Goal: Information Seeking & Learning: Learn about a topic

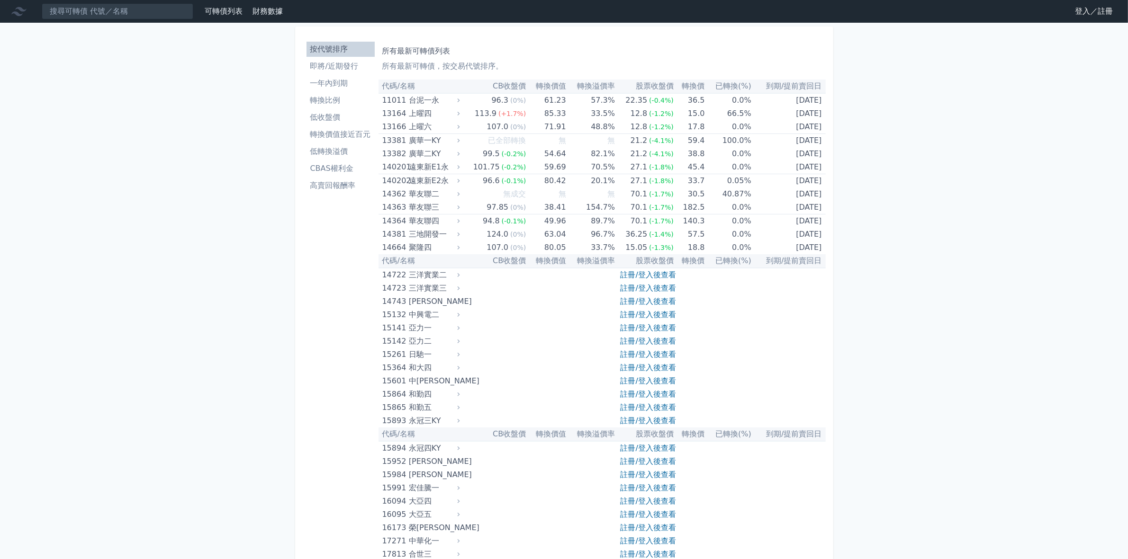
click at [335, 154] on li "低轉換溢價" at bounding box center [340, 151] width 68 height 11
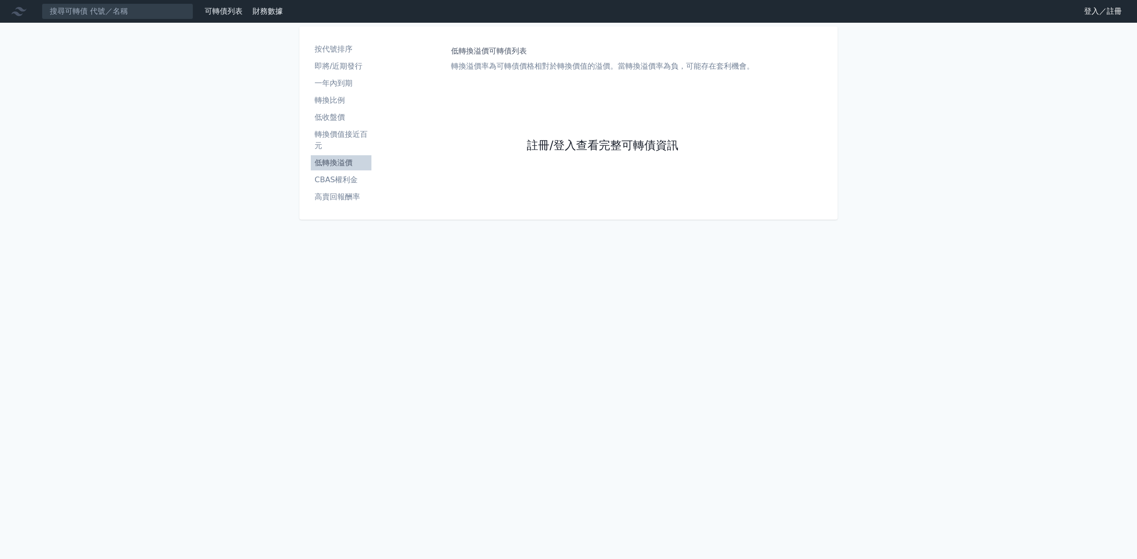
click at [567, 149] on link "註冊/登入查看完整可轉債資訊" at bounding box center [603, 145] width 152 height 15
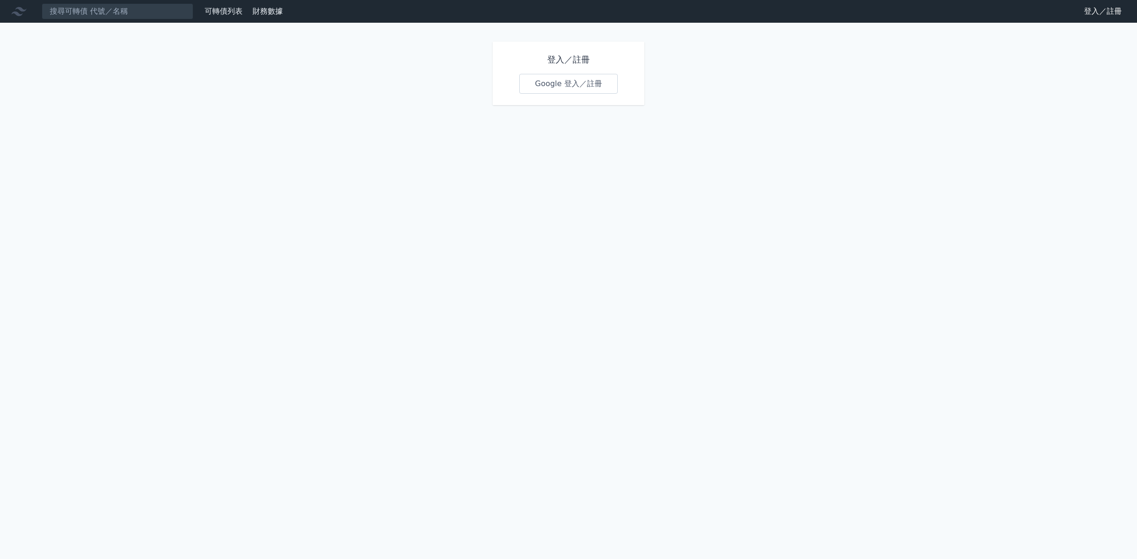
click at [560, 86] on link "Google 登入／註冊" at bounding box center [568, 84] width 99 height 20
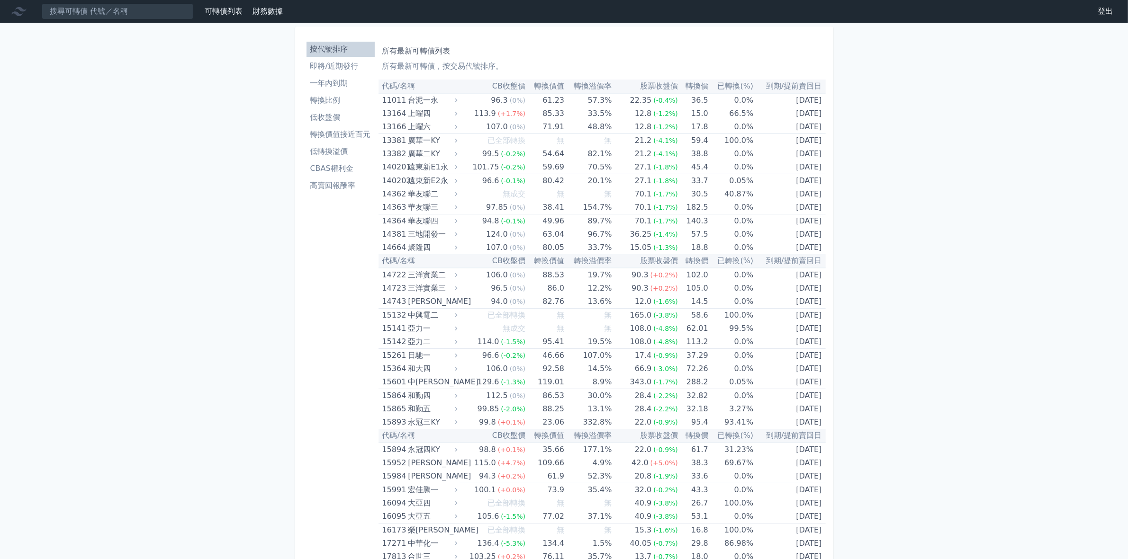
click at [341, 153] on li "低轉換溢價" at bounding box center [340, 151] width 68 height 11
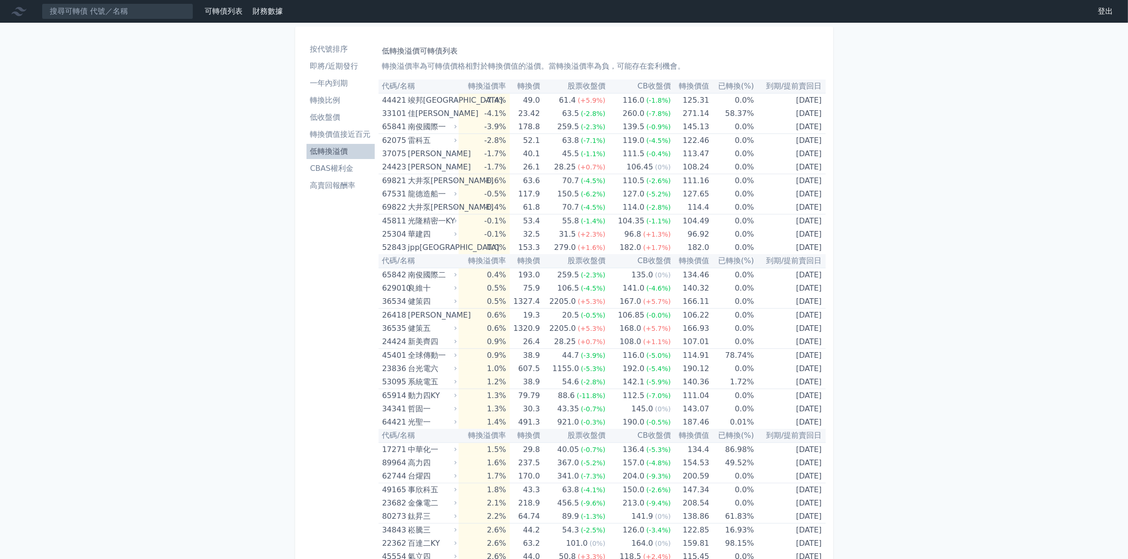
click at [333, 153] on li "低轉換溢價" at bounding box center [340, 151] width 68 height 11
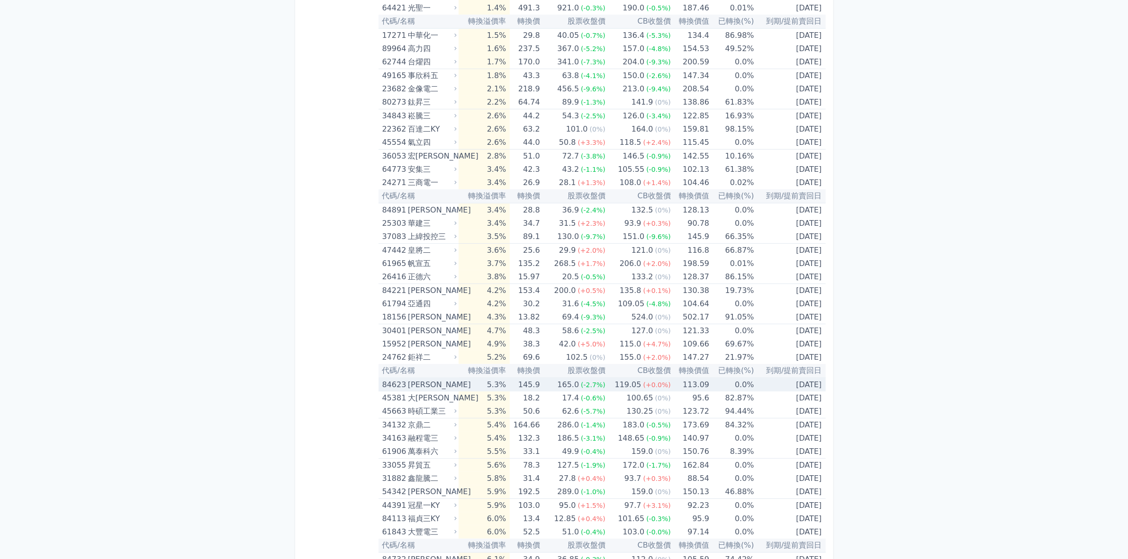
scroll to position [533, 0]
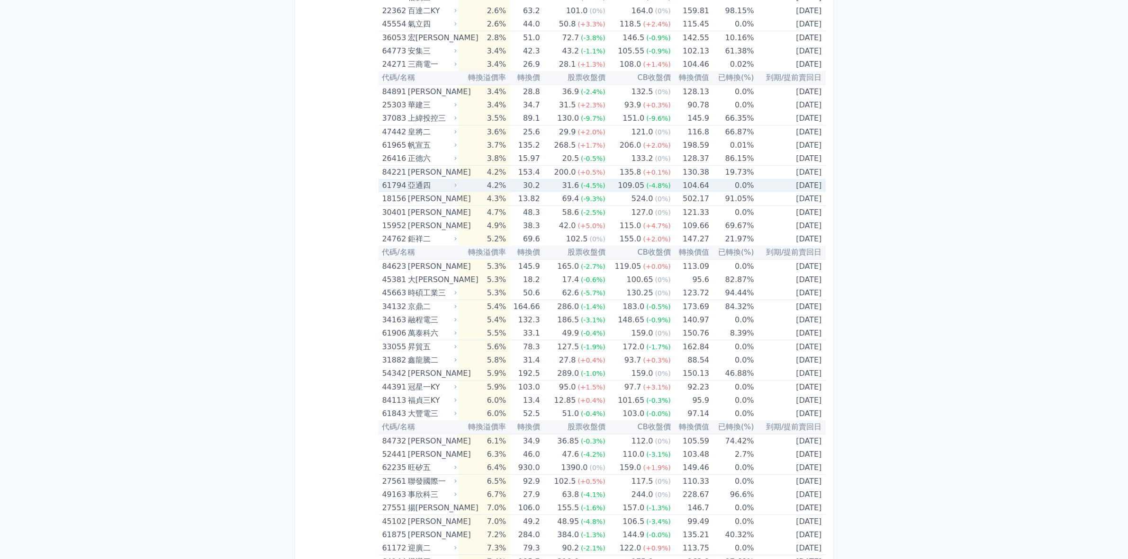
click at [424, 186] on div "亞通四" at bounding box center [431, 185] width 47 height 13
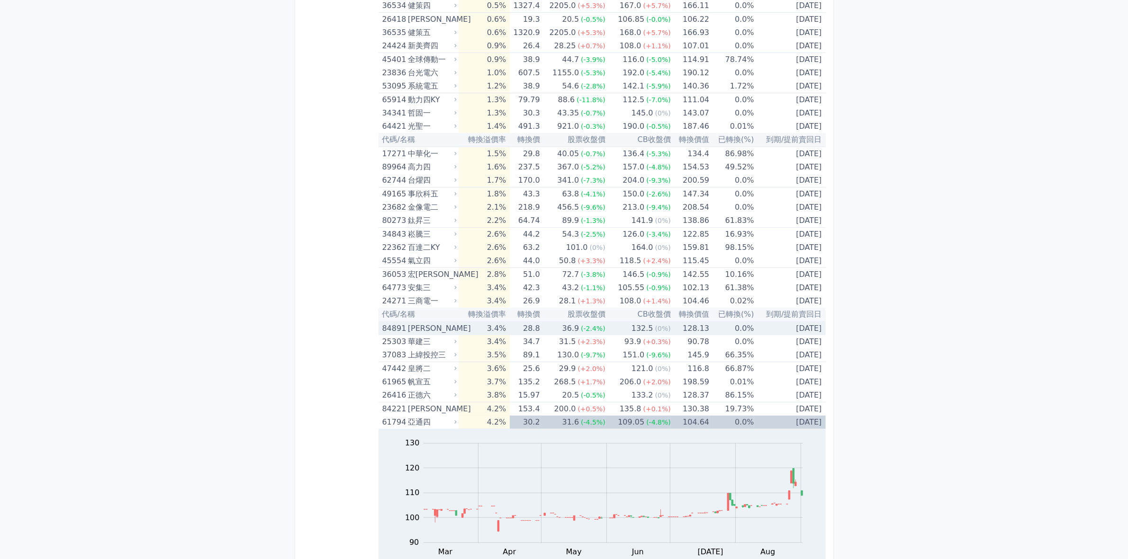
scroll to position [0, 0]
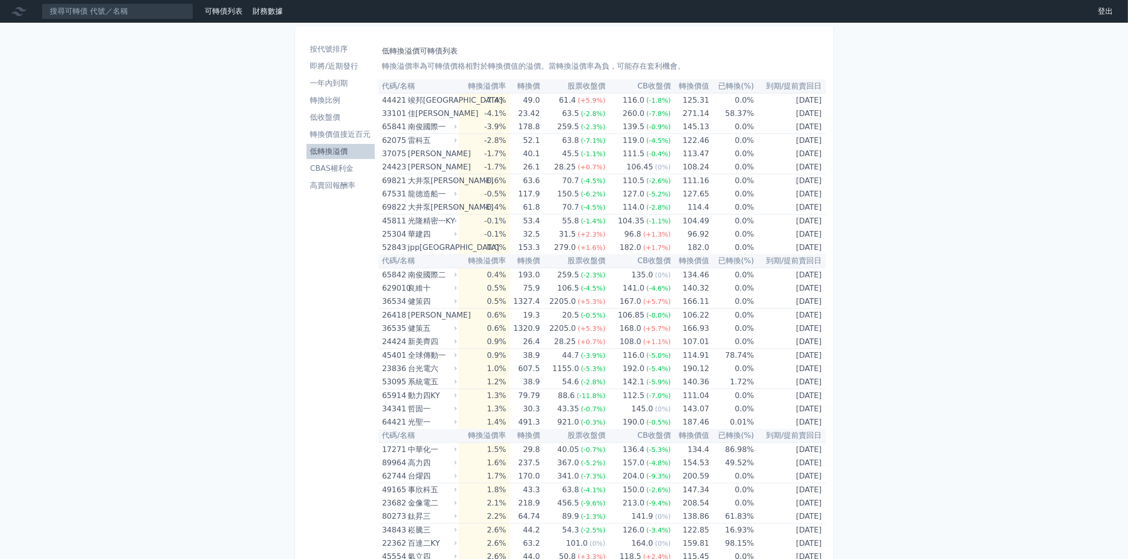
click at [346, 186] on li "高賣回報酬率" at bounding box center [340, 185] width 68 height 11
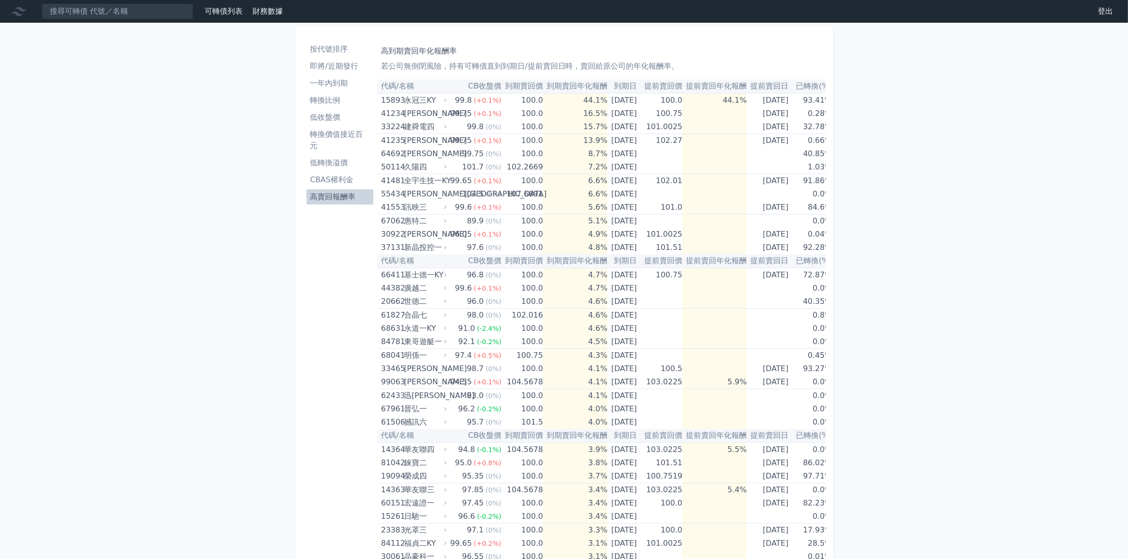
click at [335, 198] on li "高賣回報酬率" at bounding box center [339, 196] width 67 height 11
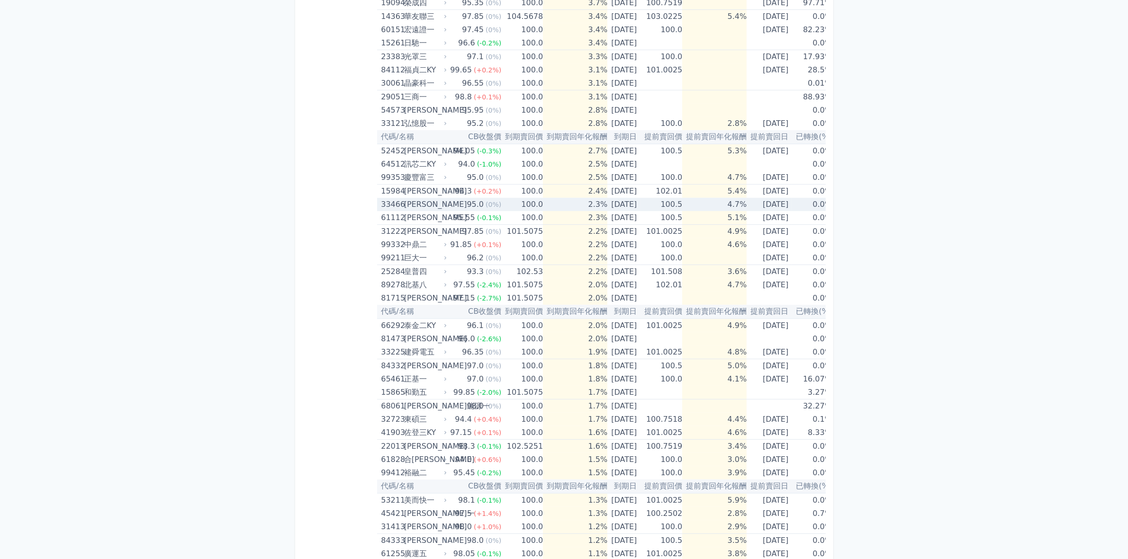
scroll to position [178, 0]
